Goal: Answer question/provide support: Answer question/provide support

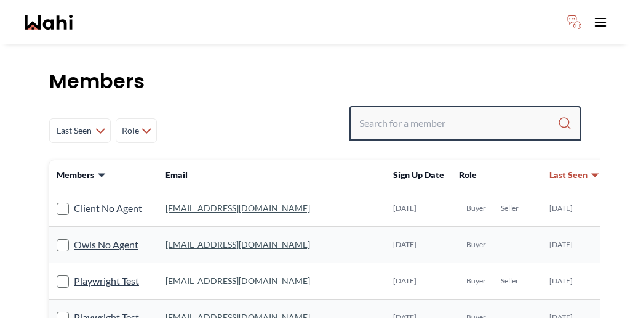
click at [461, 112] on input "Search input" at bounding box center [458, 123] width 198 height 22
paste input "Neha Saini"
type input "Neha Saini"
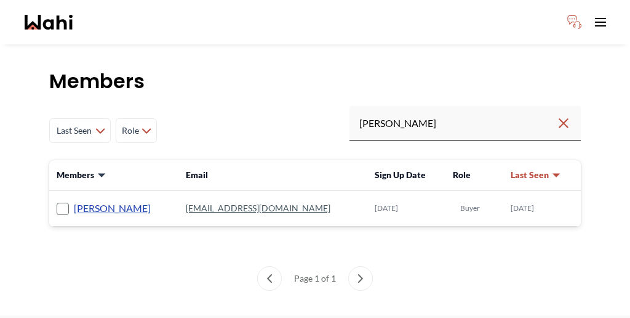
click at [79, 200] on link "Neha Saini" at bounding box center [112, 208] width 77 height 16
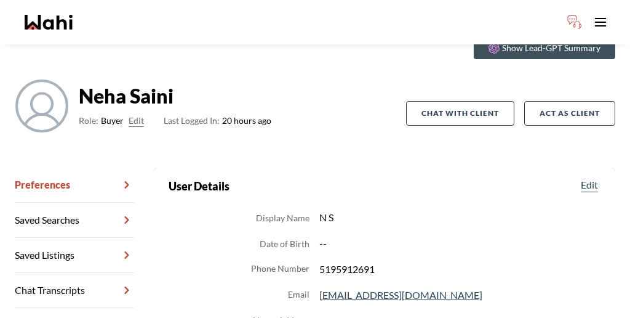
scroll to position [68, 0]
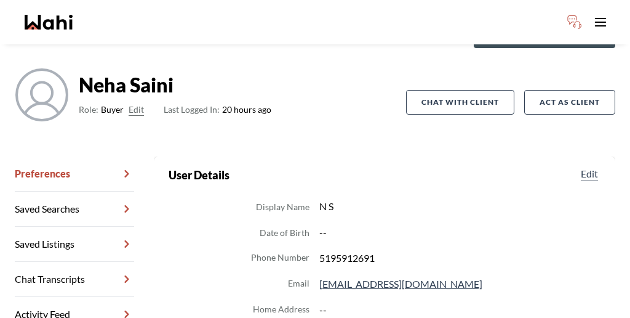
click at [71, 262] on link "Chat Transcripts" at bounding box center [74, 279] width 119 height 35
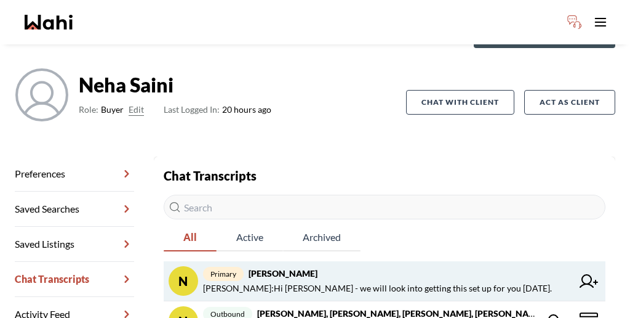
click at [325, 281] on span "Neha Saini : Hi Neha - we will look into getting this set up for you tomorrow." at bounding box center [377, 288] width 349 height 15
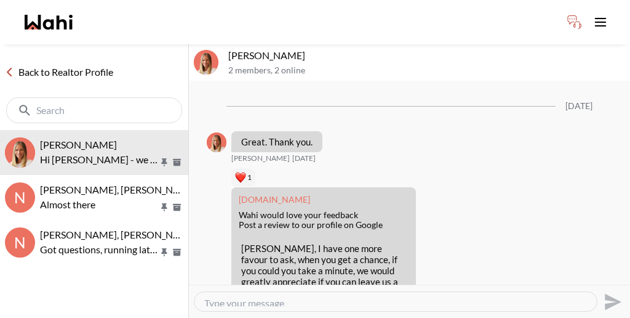
scroll to position [1688, 0]
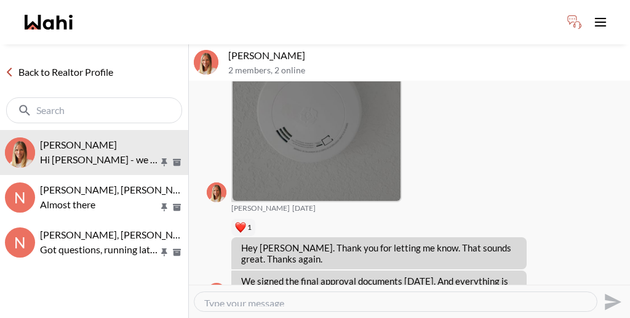
click at [354, 297] on textarea "Type your message" at bounding box center [395, 301] width 383 height 9
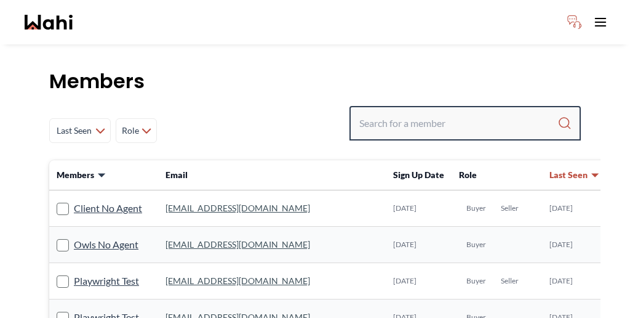
click at [452, 112] on input "Search input" at bounding box center [458, 123] width 198 height 22
paste input "ala2k17@gmail.com"
type input "jala2k17@gmail.com"
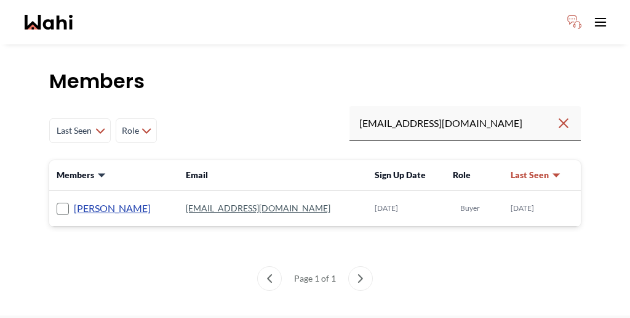
click at [75, 200] on link "Jason Brown" at bounding box center [112, 208] width 77 height 16
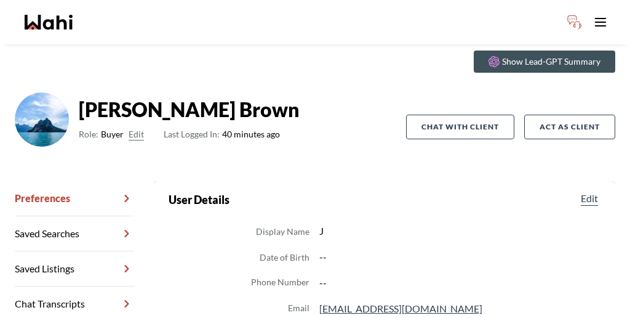
scroll to position [46, 0]
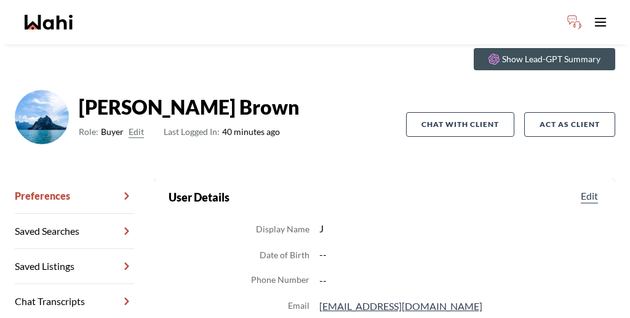
click at [71, 284] on link "Chat Transcripts" at bounding box center [74, 301] width 119 height 35
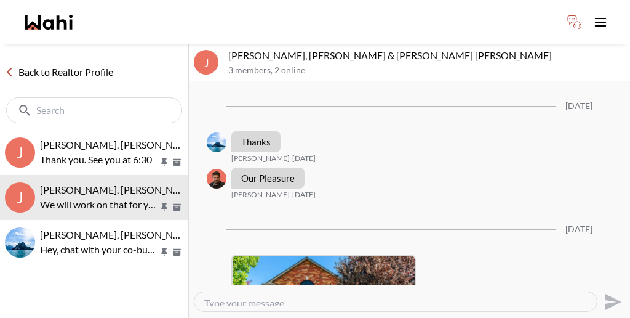
scroll to position [1012, 0]
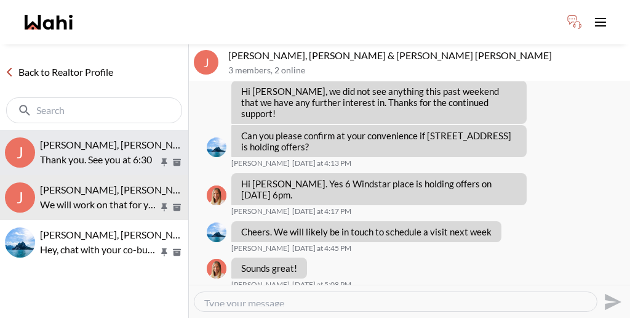
click at [73, 152] on p "Thank you. See you at 6:30" at bounding box center [99, 159] width 119 height 15
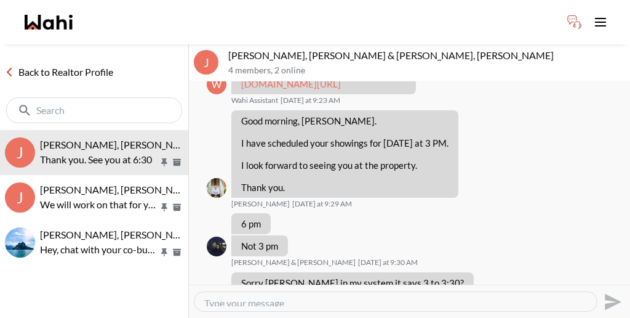
scroll to position [507, 0]
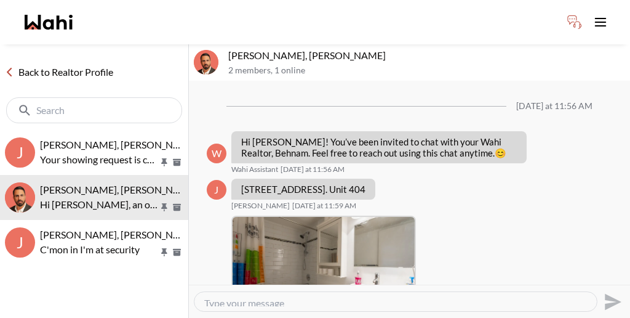
scroll to position [537, 0]
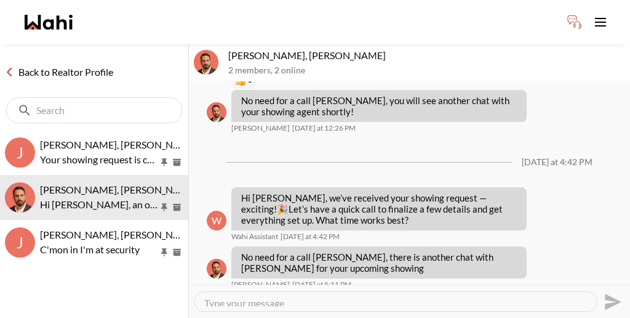
scroll to position [500, 0]
